Goal: Information Seeking & Learning: Learn about a topic

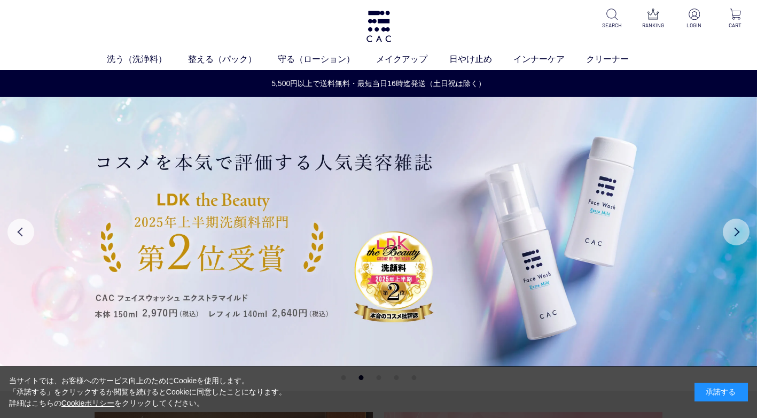
click at [735, 231] on button "Next" at bounding box center [736, 232] width 27 height 27
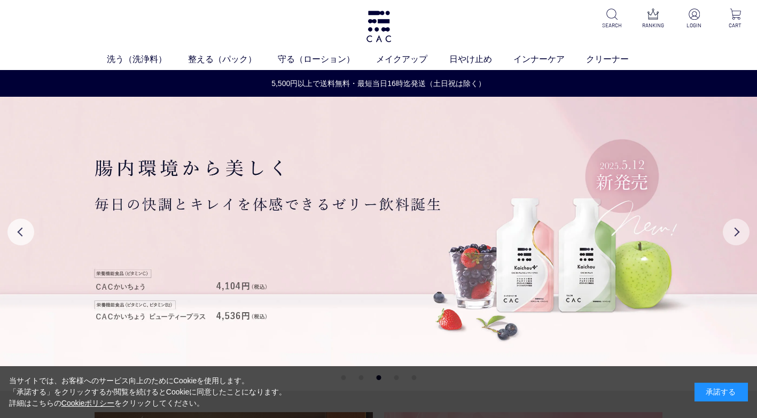
click at [735, 231] on button "Next" at bounding box center [736, 232] width 27 height 27
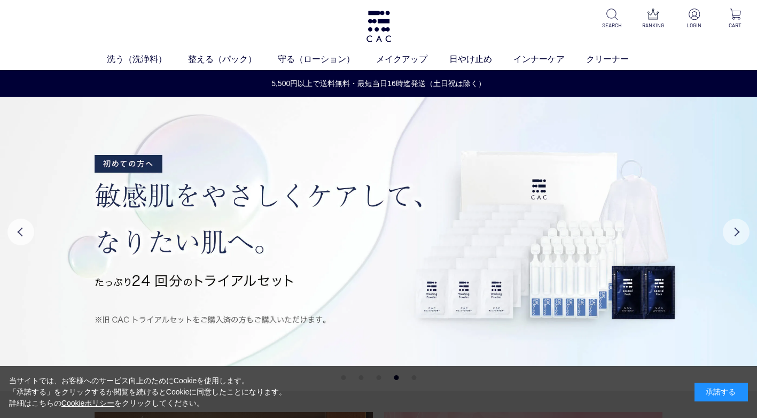
click at [735, 231] on button "Next" at bounding box center [736, 232] width 27 height 27
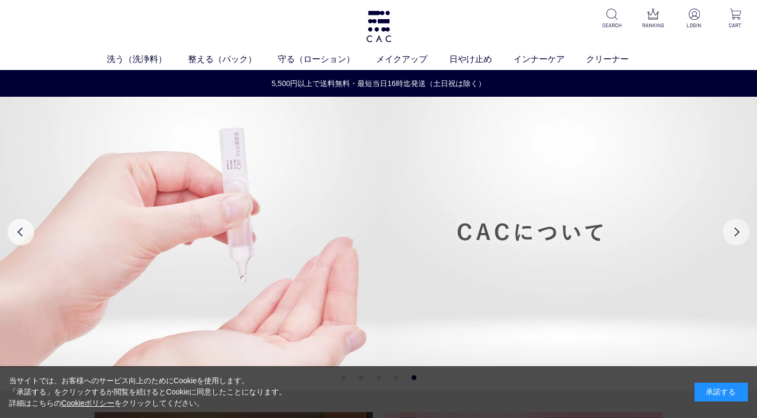
click at [735, 231] on button "Next" at bounding box center [736, 232] width 27 height 27
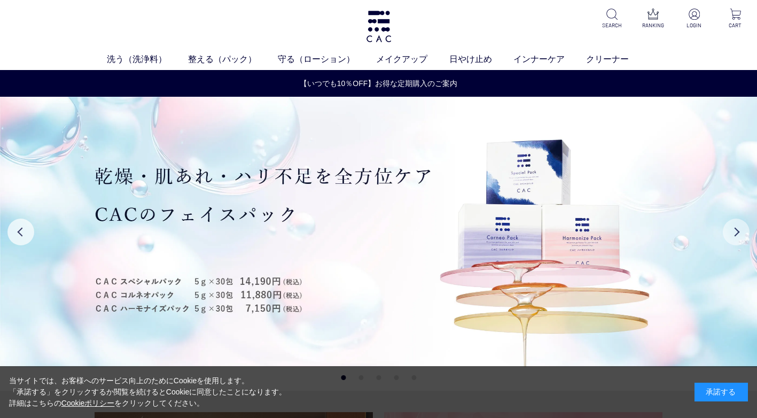
click at [735, 231] on button "Next" at bounding box center [736, 232] width 27 height 27
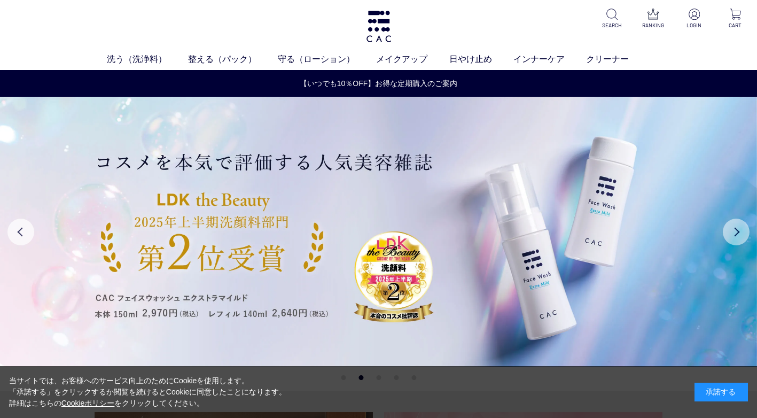
click at [735, 231] on button "Next" at bounding box center [736, 232] width 27 height 27
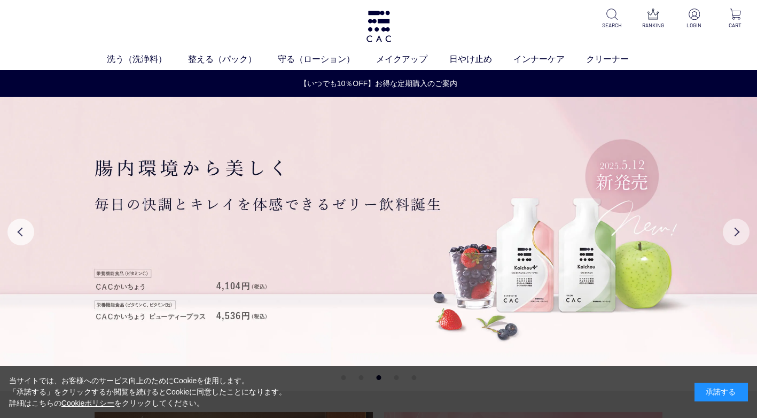
click at [735, 231] on button "Next" at bounding box center [736, 232] width 27 height 27
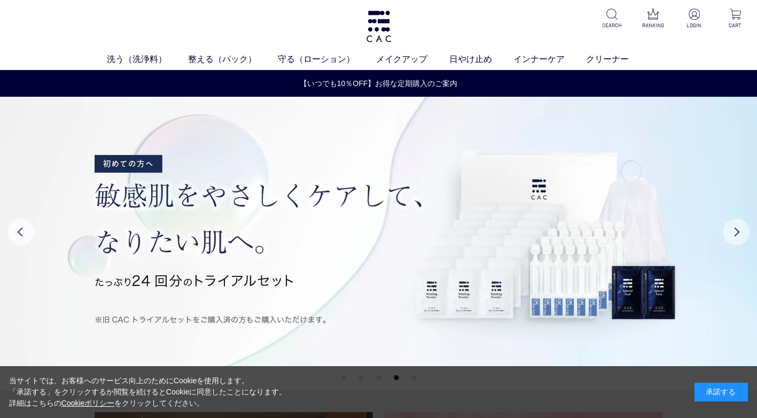
click at [735, 231] on button "Next" at bounding box center [736, 232] width 27 height 27
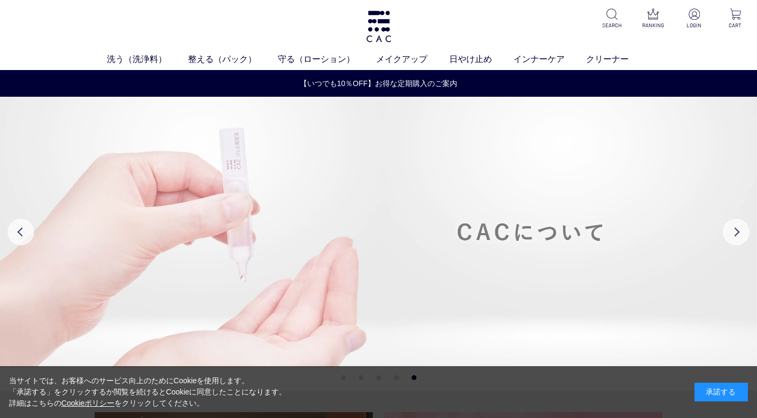
click at [734, 158] on img at bounding box center [378, 232] width 757 height 270
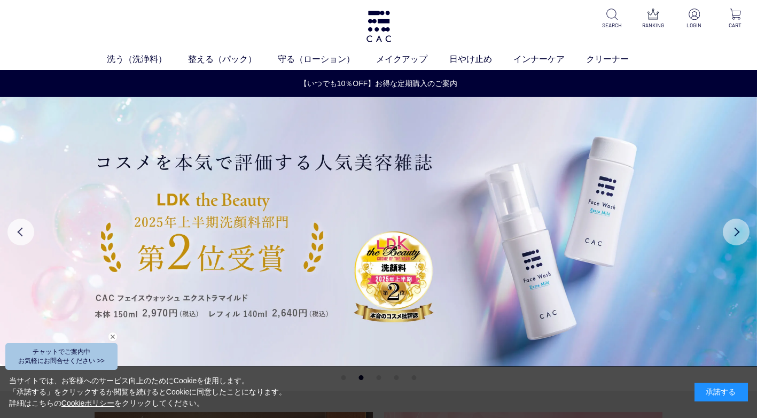
click at [734, 238] on button "Next" at bounding box center [736, 232] width 27 height 27
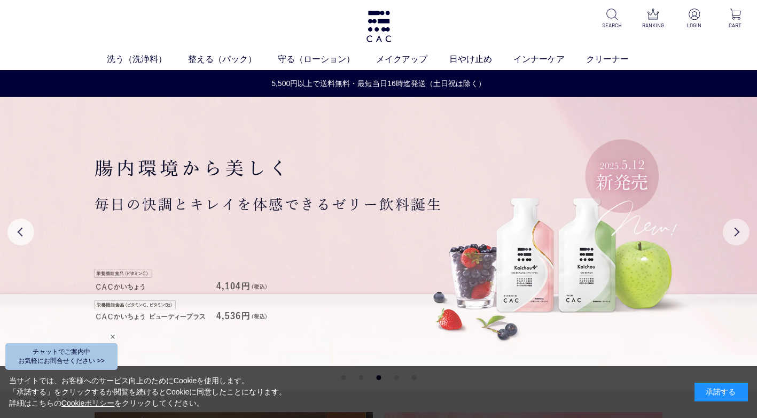
click at [739, 238] on button "Next" at bounding box center [736, 232] width 27 height 27
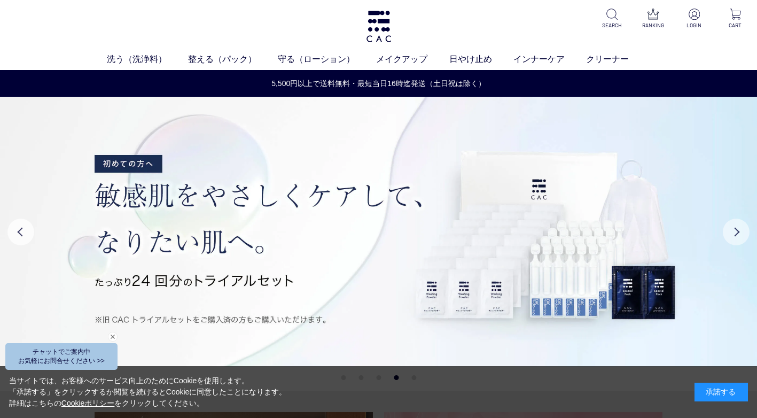
click at [739, 238] on button "Next" at bounding box center [736, 232] width 27 height 27
